Goal: Task Accomplishment & Management: Use online tool/utility

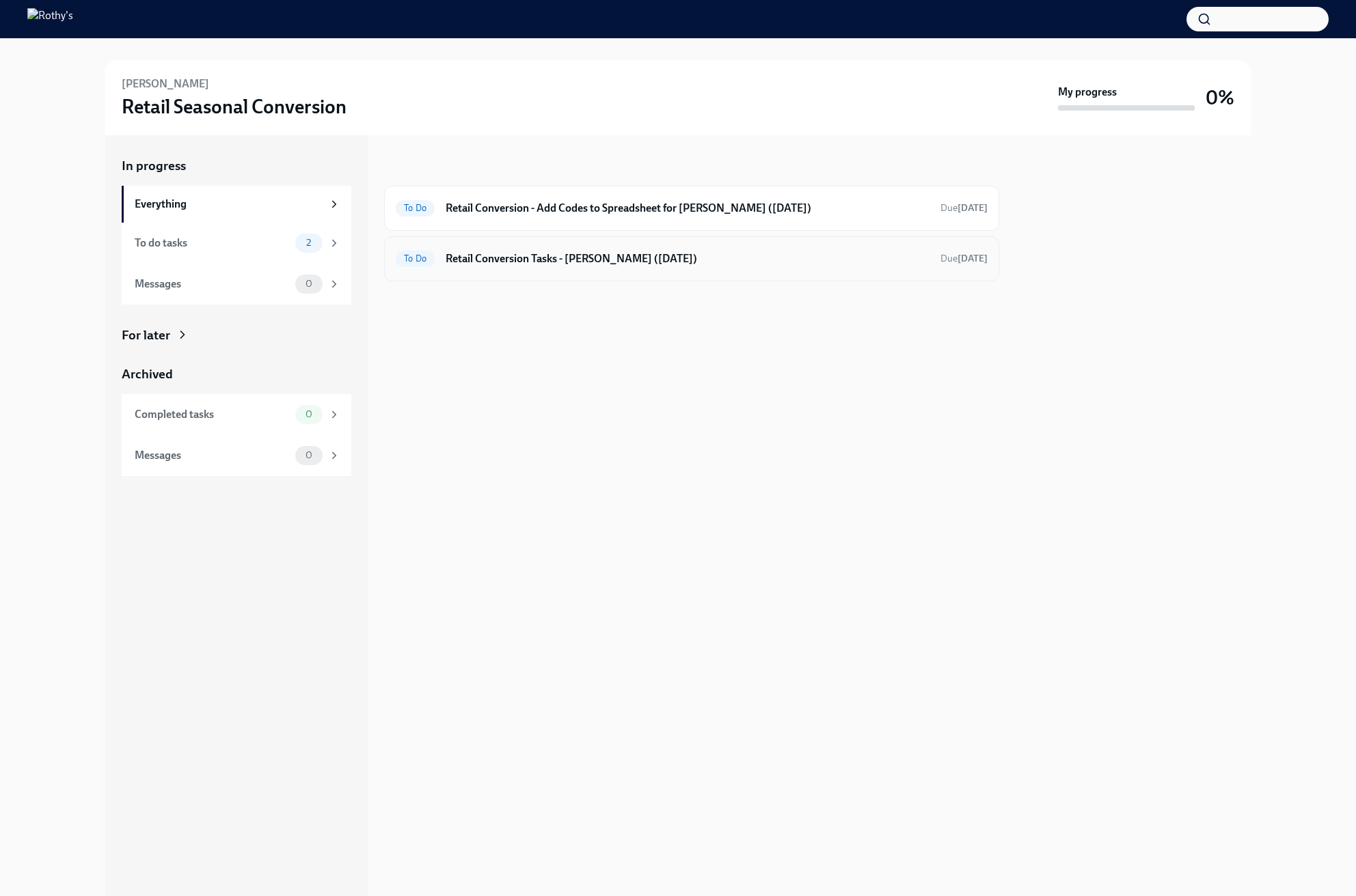
click at [641, 266] on div "To Do Retail Conversion Tasks - [PERSON_NAME] ([DATE]) Due [DATE]" at bounding box center [692, 259] width 592 height 22
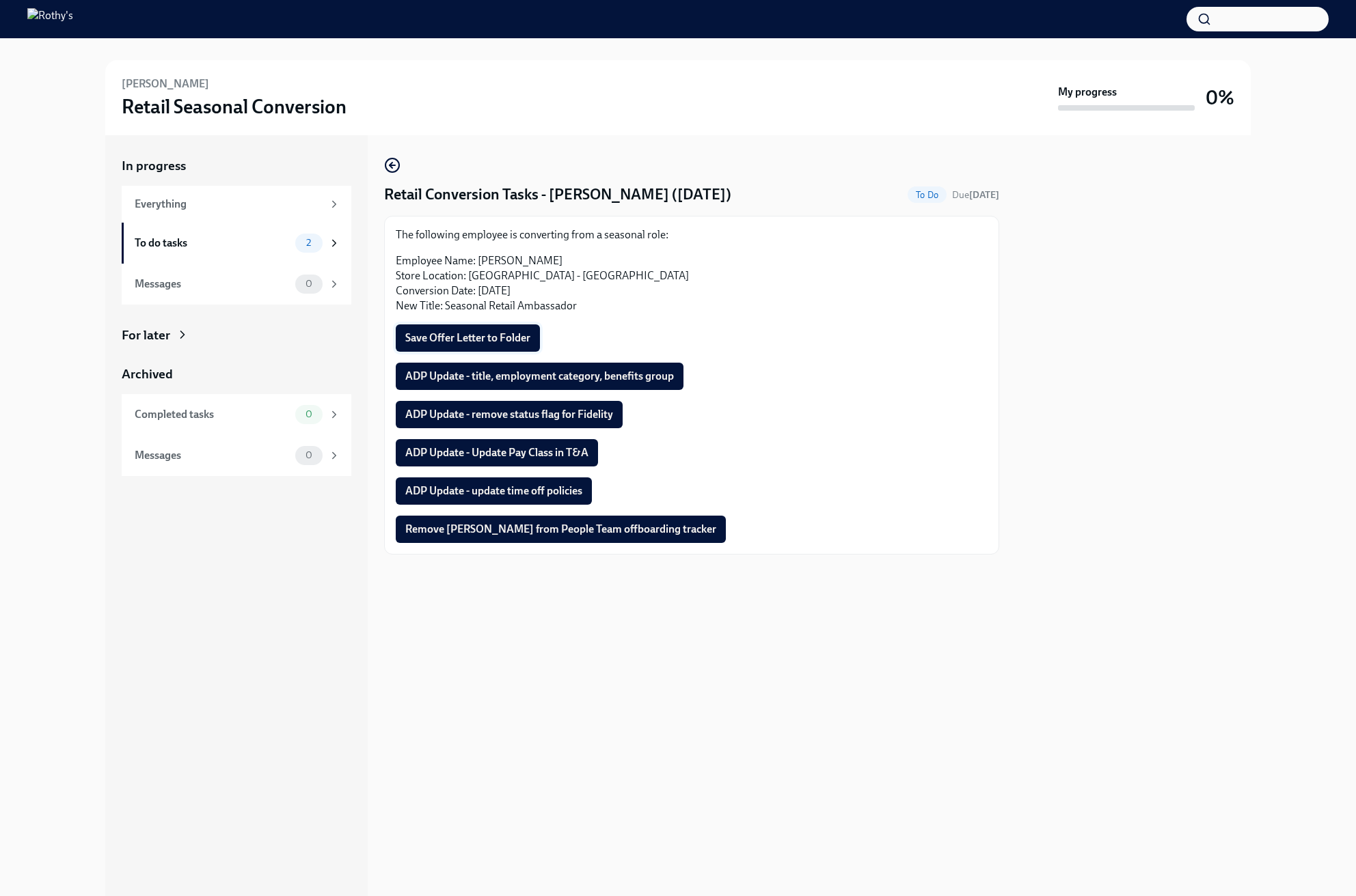
click at [489, 336] on span "Save Offer Letter to Folder" at bounding box center [468, 337] width 125 height 13
click at [620, 383] on button "ADP Update - title, employment category, benefits group" at bounding box center [539, 376] width 288 height 27
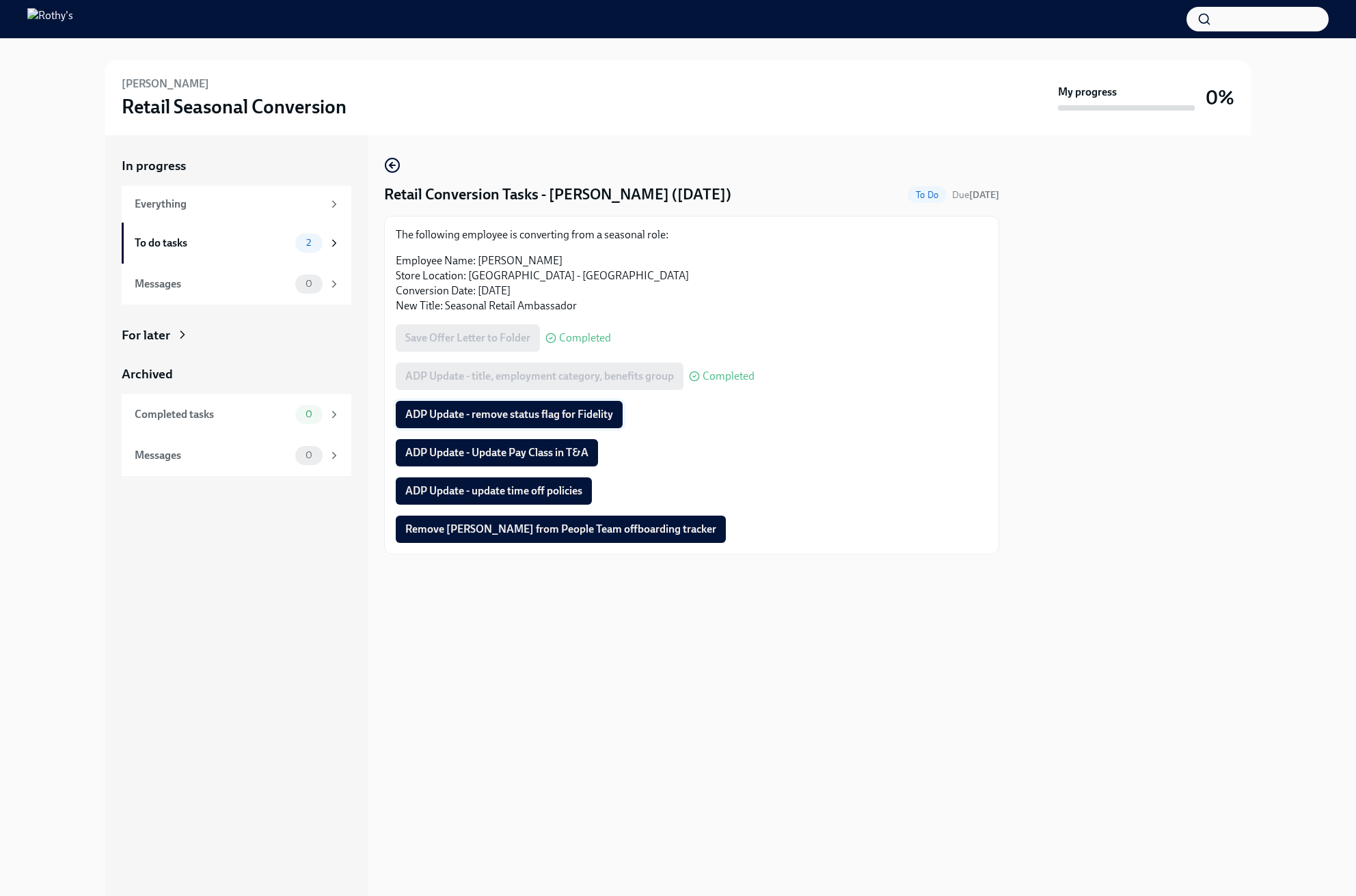
click at [571, 411] on span "ADP Update - remove status flag for Fidelity" at bounding box center [509, 414] width 208 height 13
click at [767, 475] on div "The following employee is converting from a [DEMOGRAPHIC_DATA] role: Employee N…" at bounding box center [692, 385] width 592 height 315
click at [555, 450] on span "ADP Update - Update Pay Class in T&A" at bounding box center [497, 452] width 183 height 13
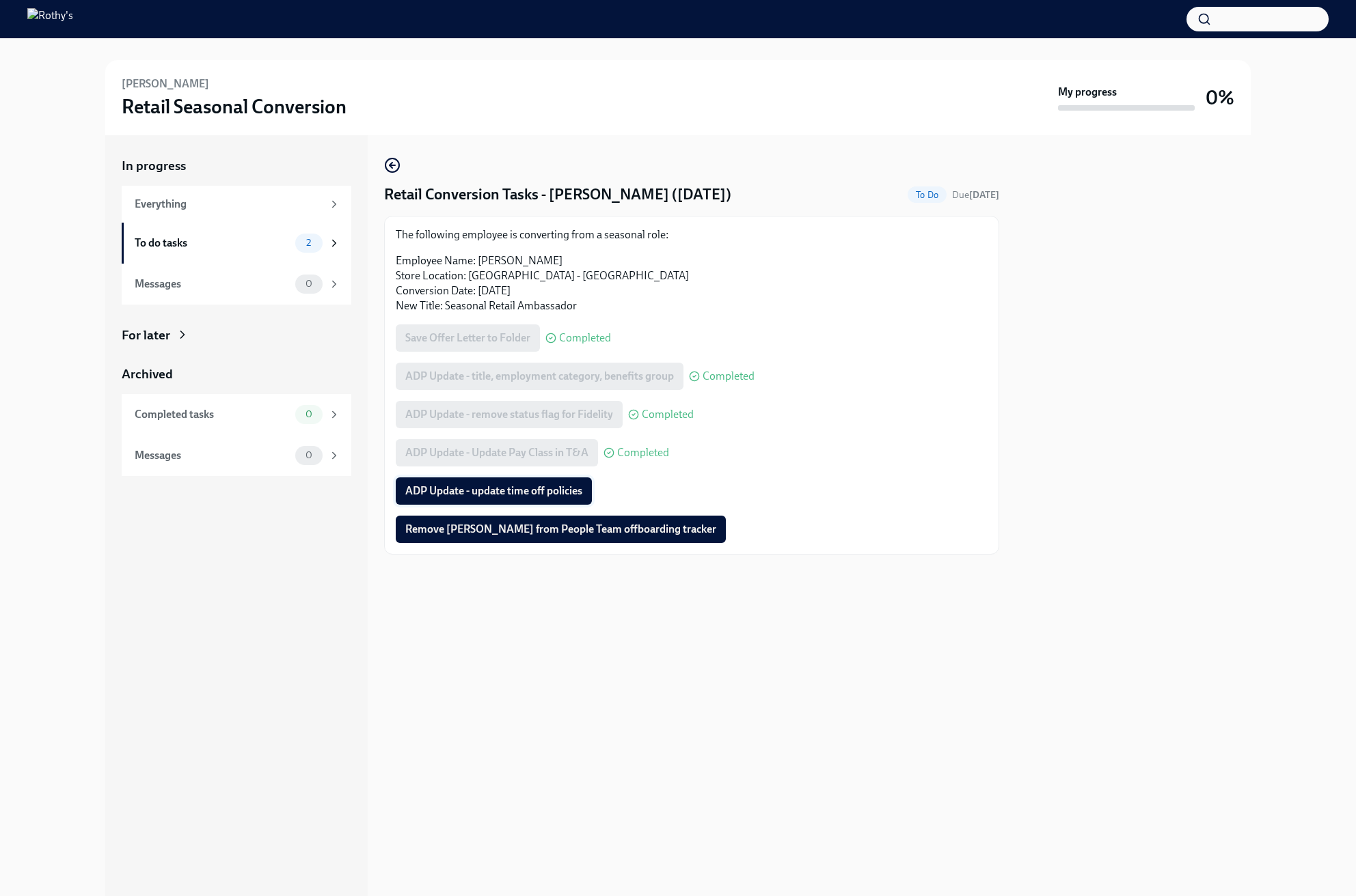
click at [486, 489] on span "ADP Update - update time off policies" at bounding box center [494, 490] width 177 height 13
click at [486, 525] on span "Remove [PERSON_NAME] from People Team offboarding tracker" at bounding box center [561, 529] width 311 height 13
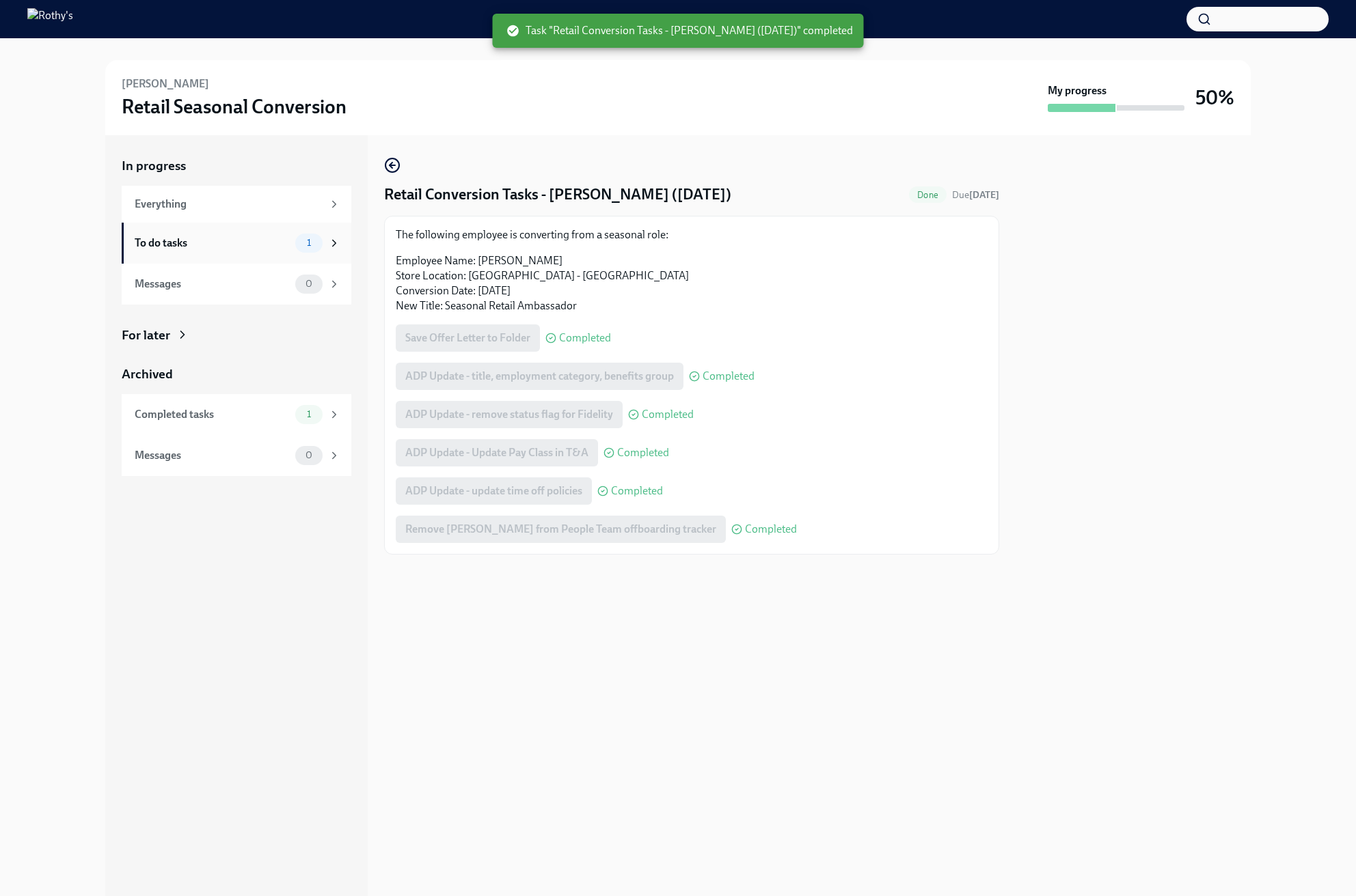
click at [223, 243] on div "To do tasks" at bounding box center [212, 243] width 155 height 15
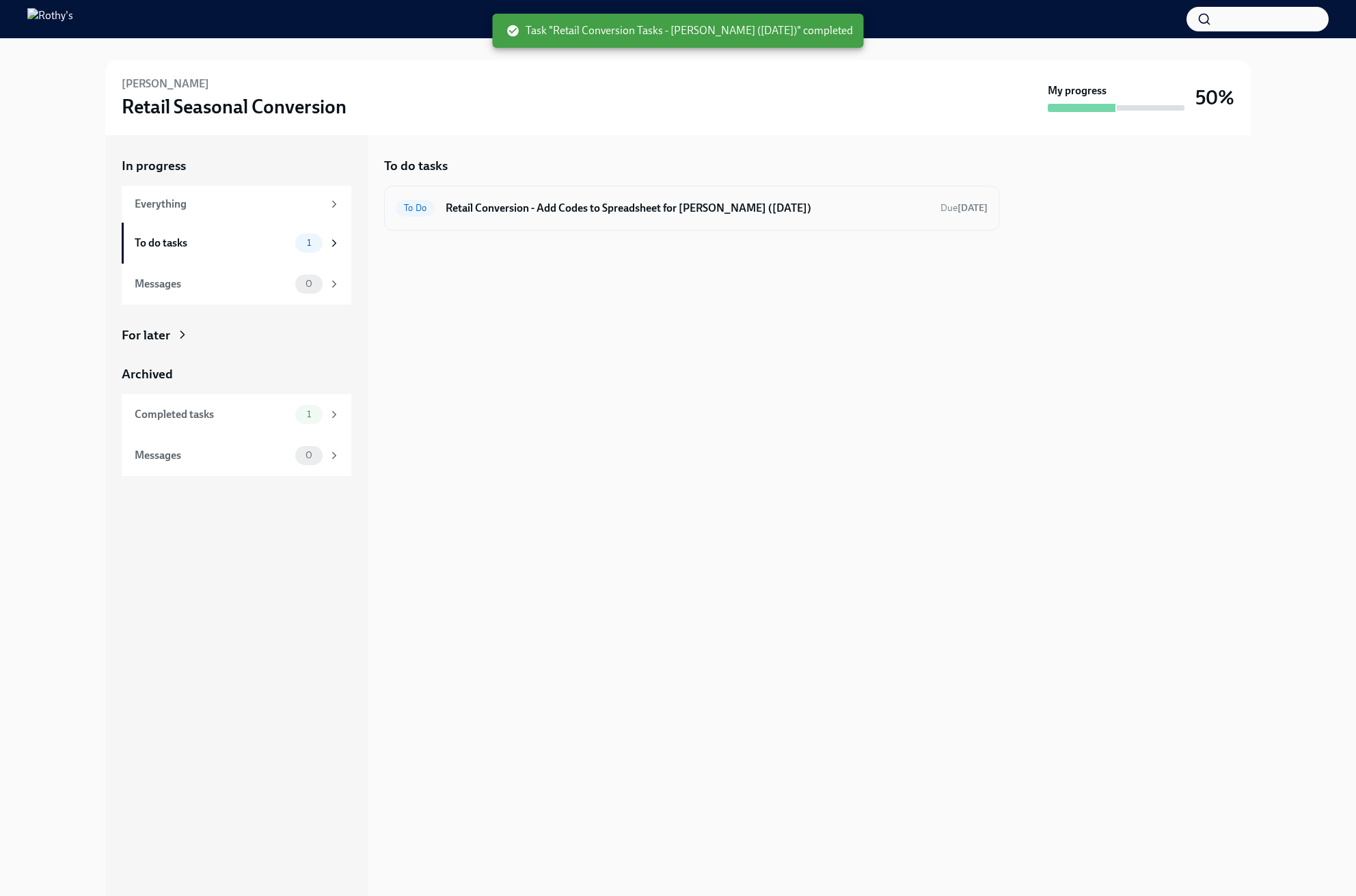
click at [633, 201] on h6 "Retail Conversion - Add Codes to Spreadsheet for [PERSON_NAME] ([DATE])" at bounding box center [687, 208] width 484 height 15
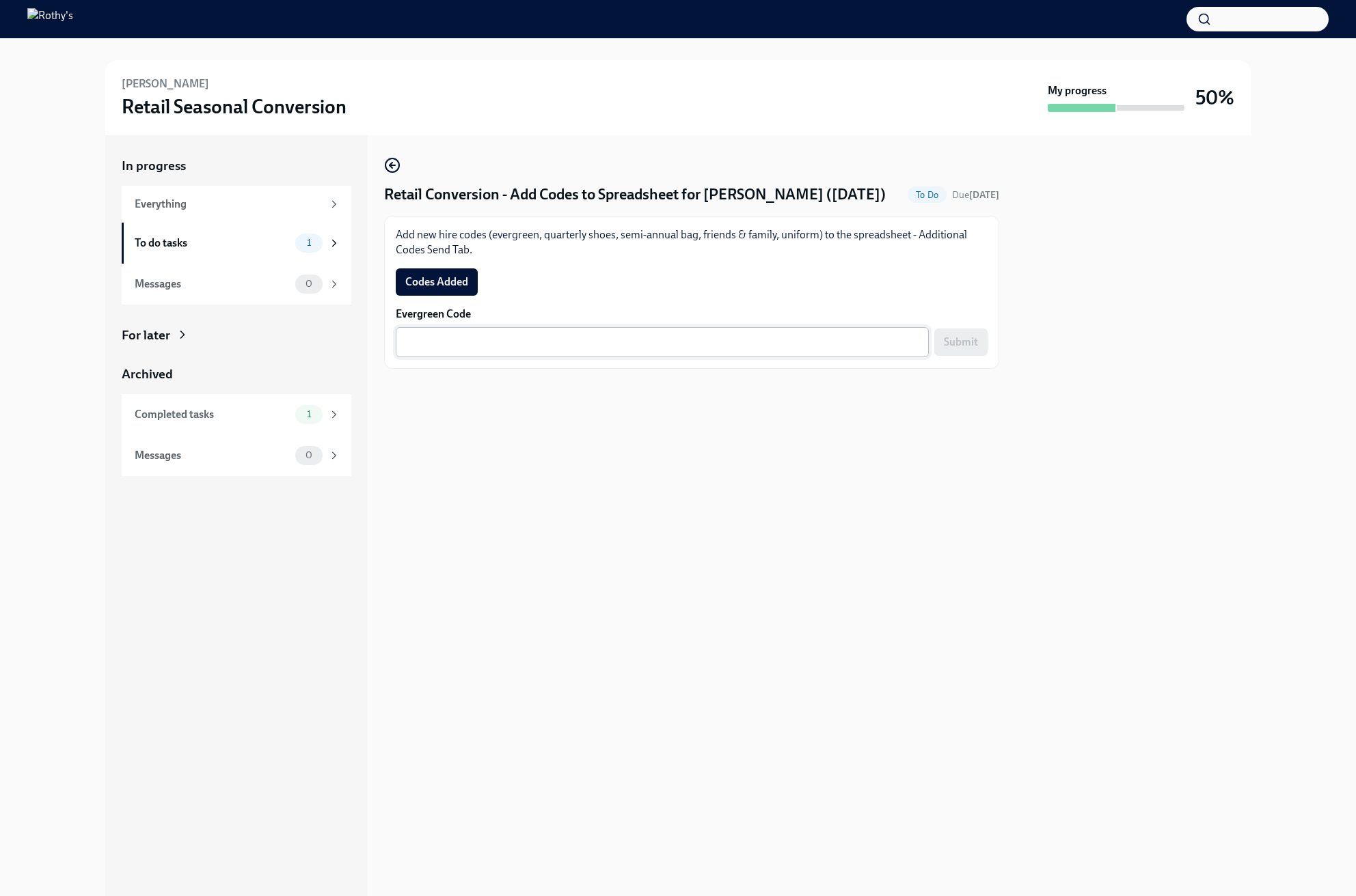
click at [781, 351] on textarea "Evergreen Code" at bounding box center [662, 342] width 516 height 17
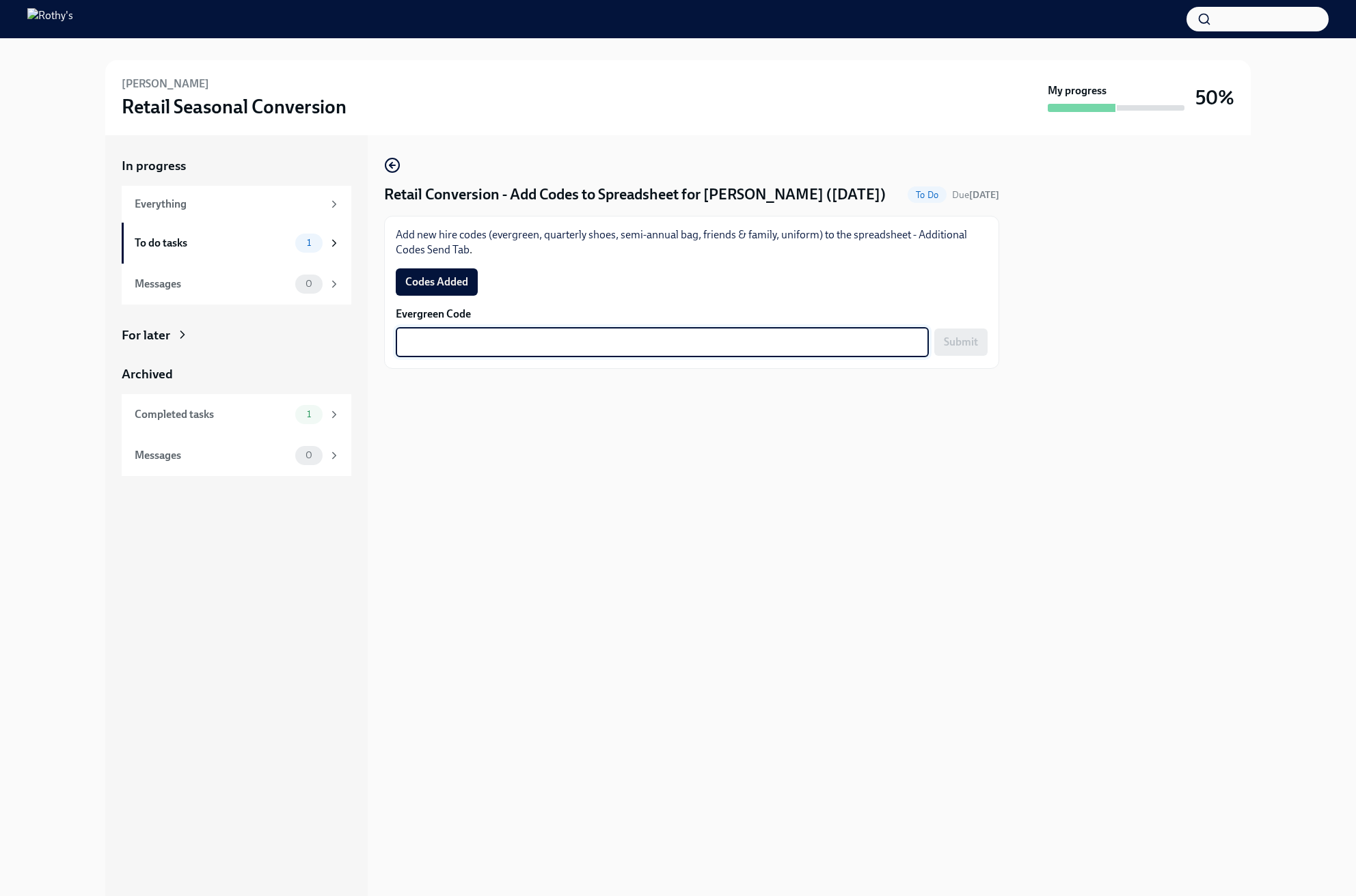
paste textarea "E-FF-K7472G"
type textarea "E-FF-K7472G"
click at [974, 349] on span "Submit" at bounding box center [960, 342] width 35 height 13
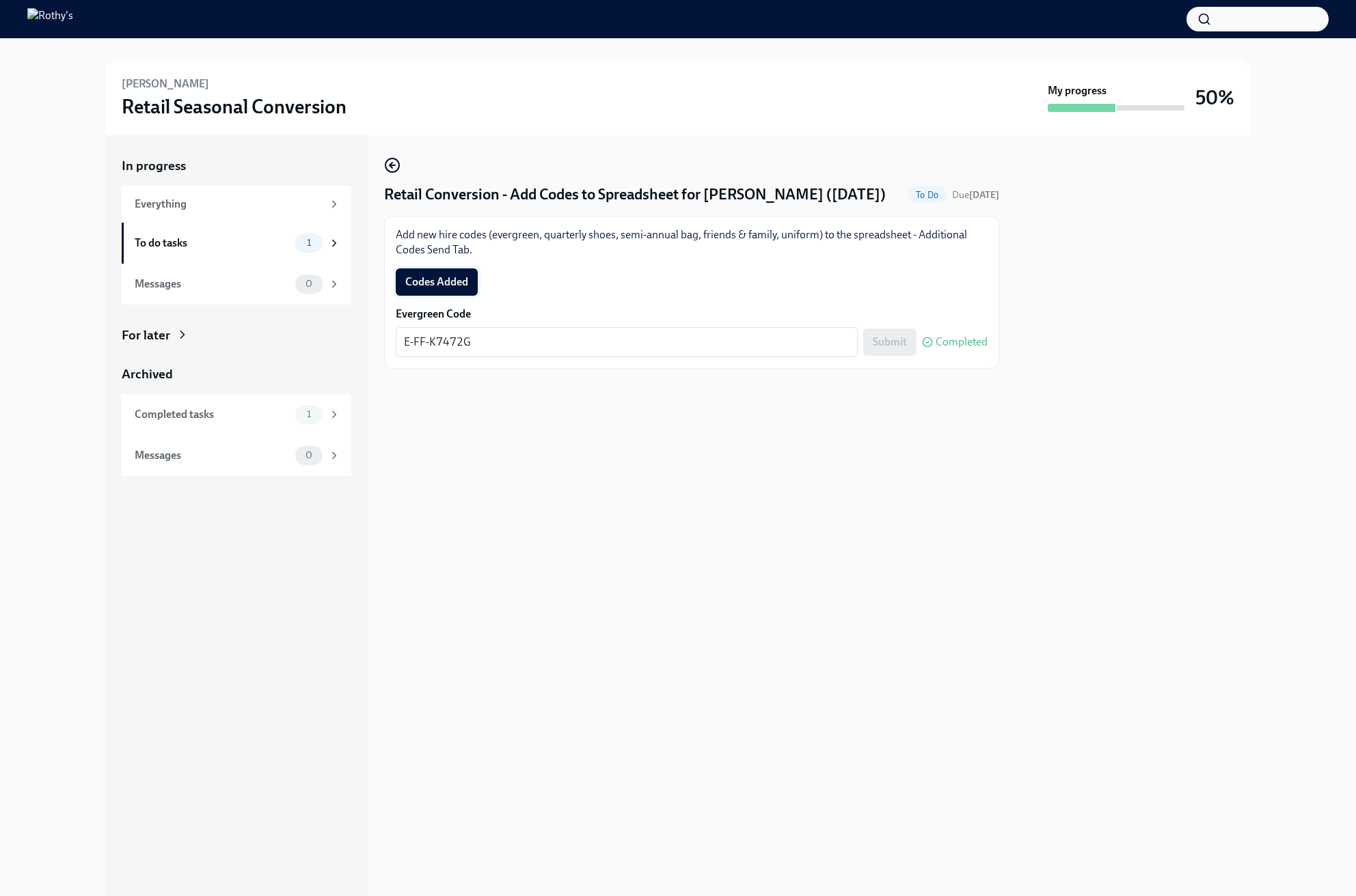
click at [423, 289] on span "Codes Added" at bounding box center [437, 282] width 63 height 13
